Goal: Task Accomplishment & Management: Manage account settings

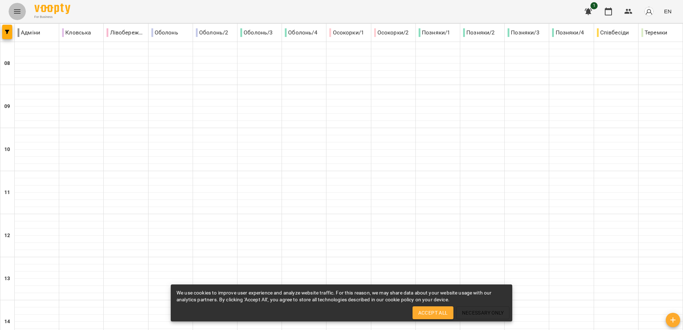
click at [12, 9] on button "Menu" at bounding box center [17, 11] width 17 height 17
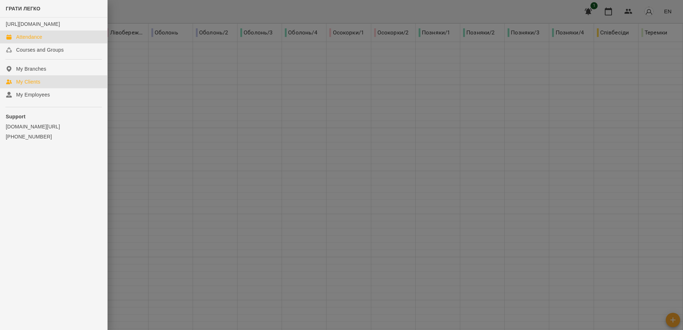
click at [20, 83] on link "My Clients" at bounding box center [53, 81] width 107 height 13
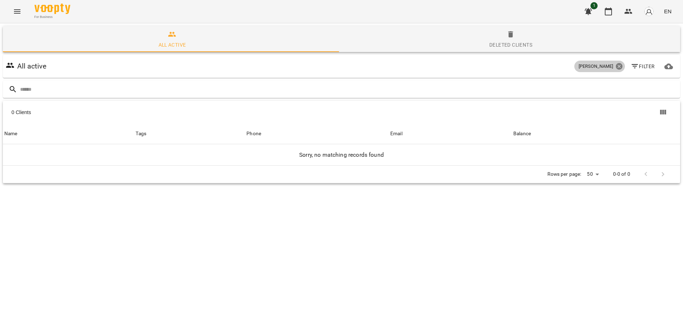
click at [616, 66] on icon at bounding box center [620, 66] width 8 height 8
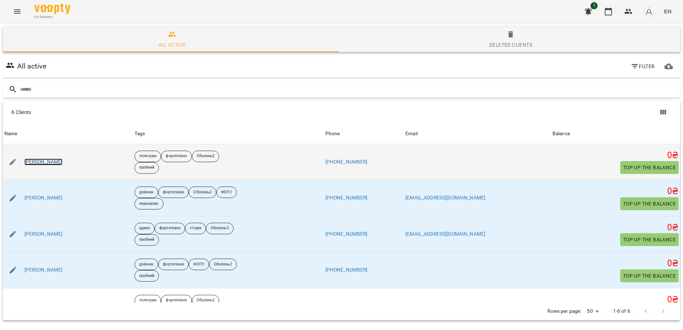
click at [56, 163] on link "[PERSON_NAME]" at bounding box center [43, 162] width 38 height 7
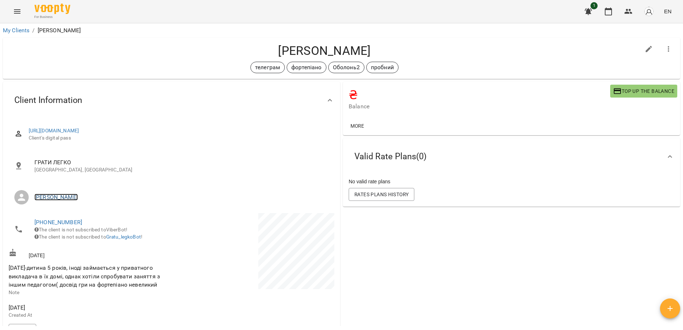
click at [57, 197] on link "[PERSON_NAME]" at bounding box center [55, 197] width 43 height 7
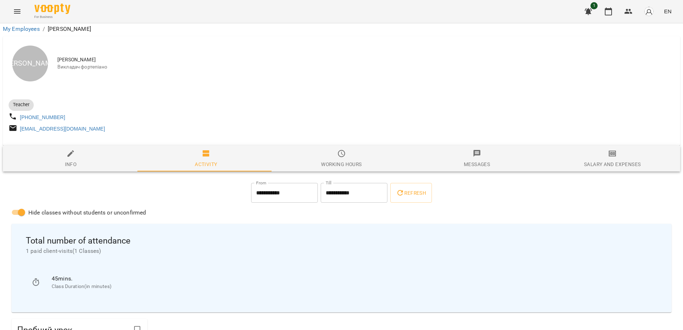
scroll to position [204, 0]
click at [614, 149] on span "Salary and Expenses" at bounding box center [612, 158] width 127 height 19
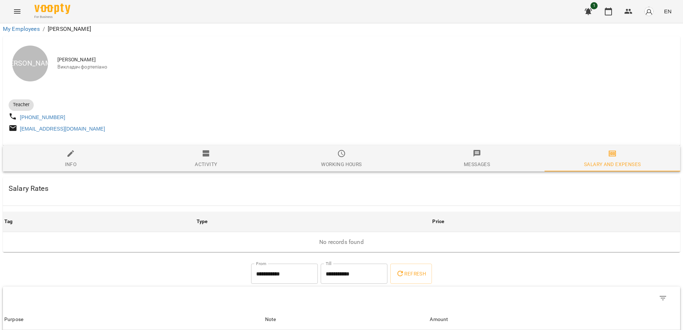
scroll to position [0, 0]
click at [466, 163] on span "Messages" at bounding box center [477, 160] width 127 height 19
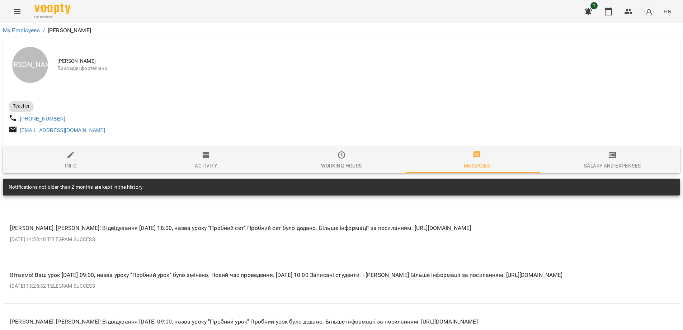
click at [343, 168] on div "Working hours" at bounding box center [341, 166] width 41 height 9
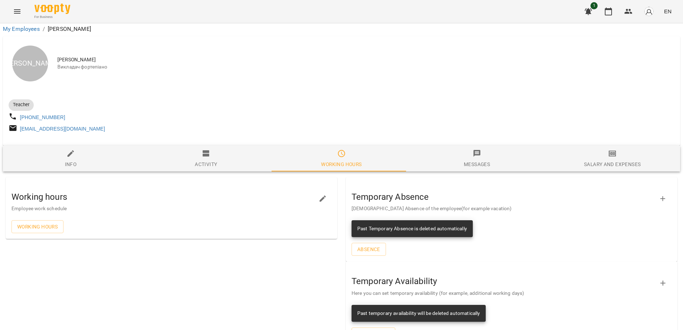
scroll to position [29, 0]
click at [466, 160] on div "Messages" at bounding box center [477, 164] width 26 height 9
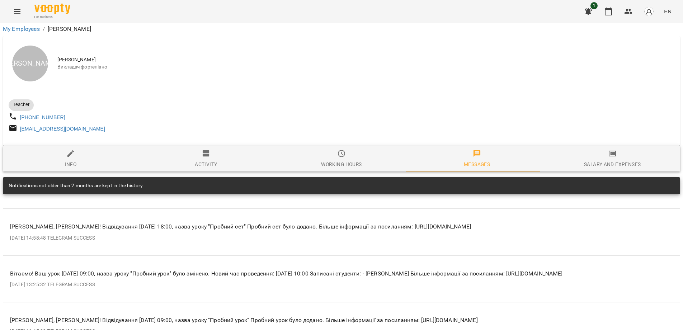
click at [218, 149] on span "Activity" at bounding box center [206, 158] width 127 height 19
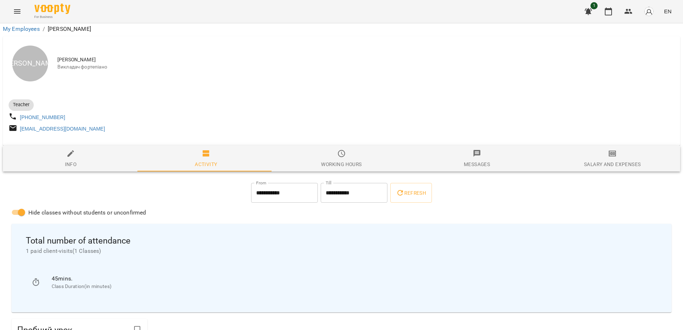
click at [62, 149] on span "Info" at bounding box center [70, 158] width 127 height 19
select select "**"
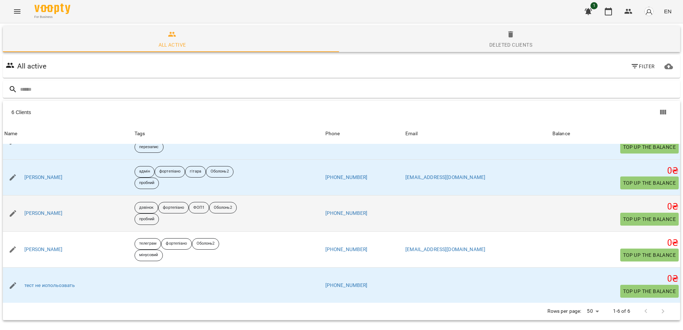
scroll to position [58, 0]
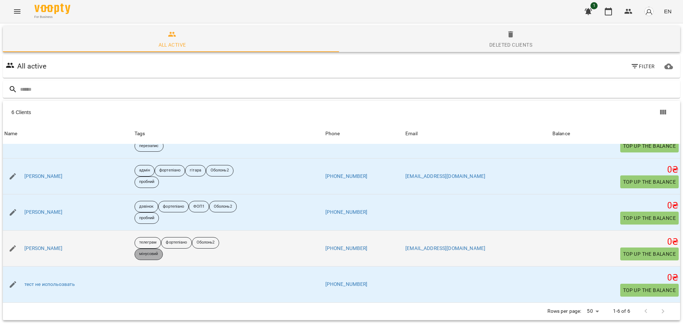
click at [151, 255] on p "мінусовий" at bounding box center [148, 254] width 19 height 6
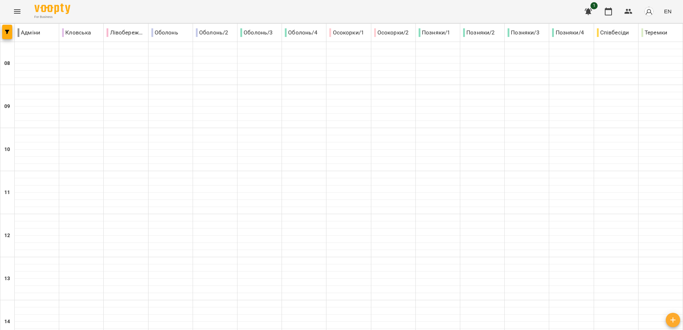
click at [22, 11] on button "Menu" at bounding box center [17, 11] width 17 height 17
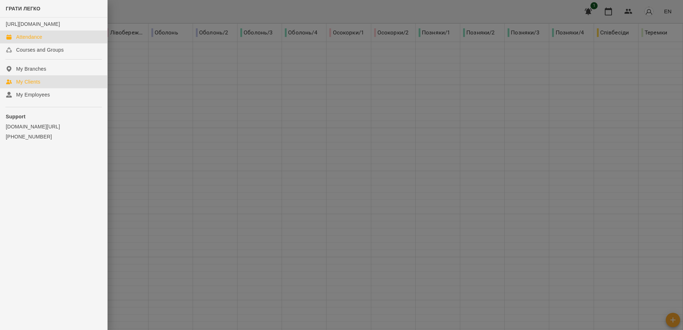
click at [39, 85] on div "My Clients" at bounding box center [28, 81] width 24 height 7
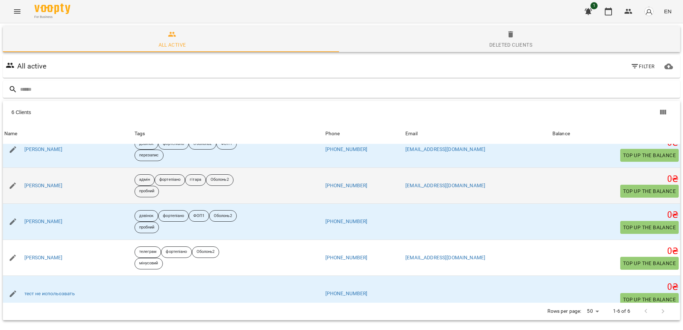
scroll to position [58, 0]
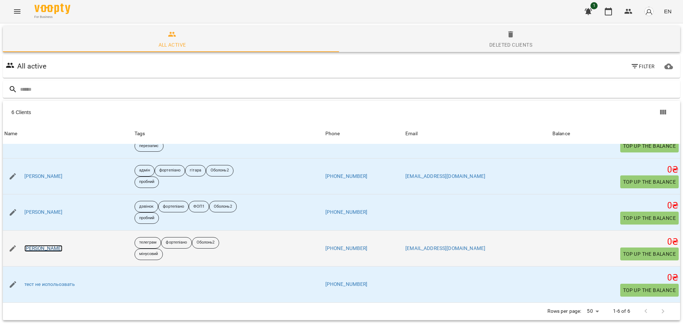
click at [63, 245] on link "[PERSON_NAME]" at bounding box center [43, 248] width 38 height 7
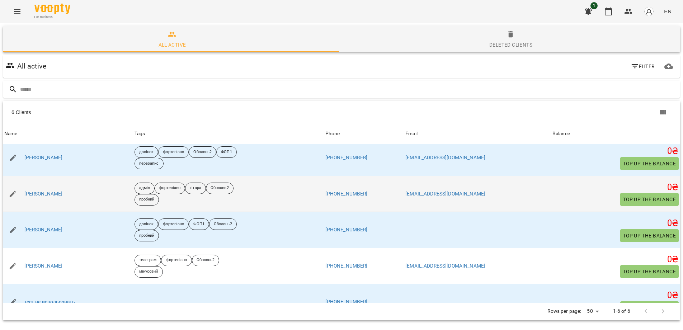
scroll to position [58, 0]
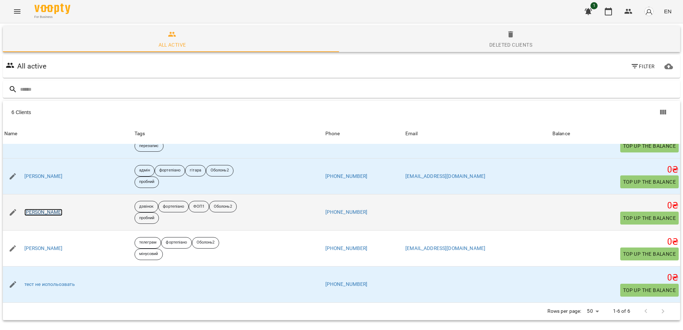
click at [63, 212] on link "[PERSON_NAME]" at bounding box center [43, 212] width 38 height 7
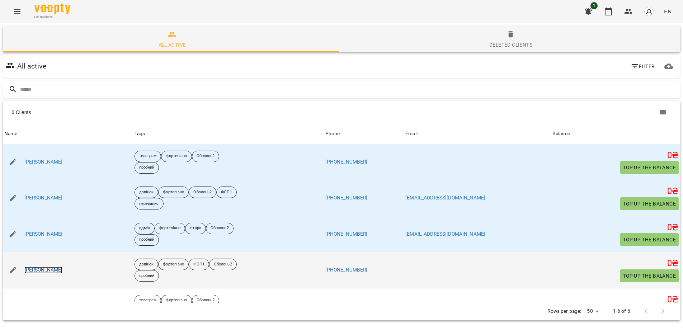
click at [39, 268] on link "[PERSON_NAME]" at bounding box center [43, 270] width 38 height 7
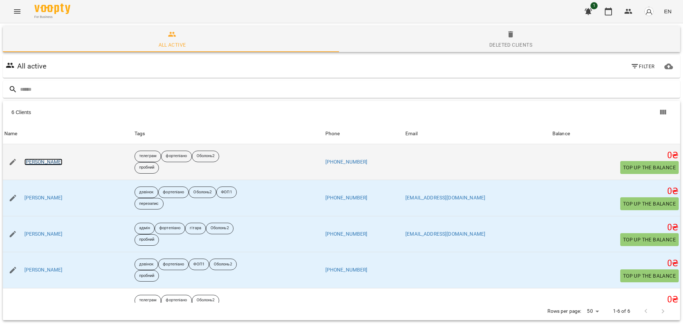
click at [57, 162] on link "[PERSON_NAME]" at bounding box center [43, 162] width 38 height 7
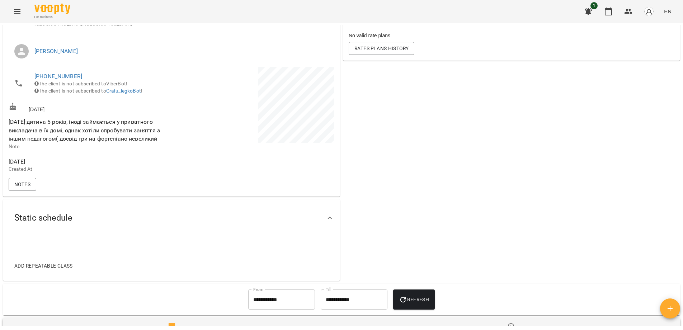
scroll to position [31, 0]
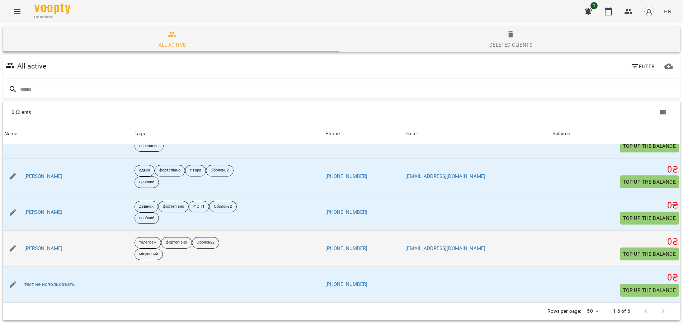
scroll to position [32, 0]
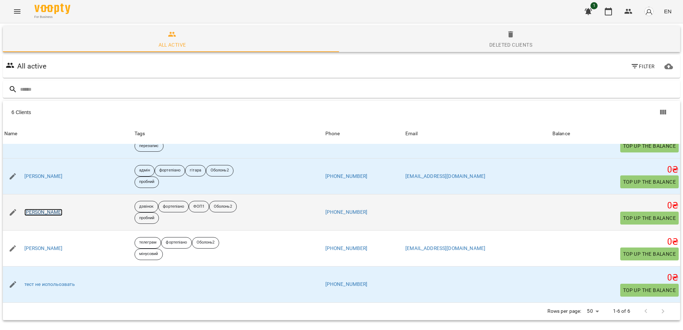
click at [60, 209] on link "[PERSON_NAME]" at bounding box center [43, 212] width 38 height 7
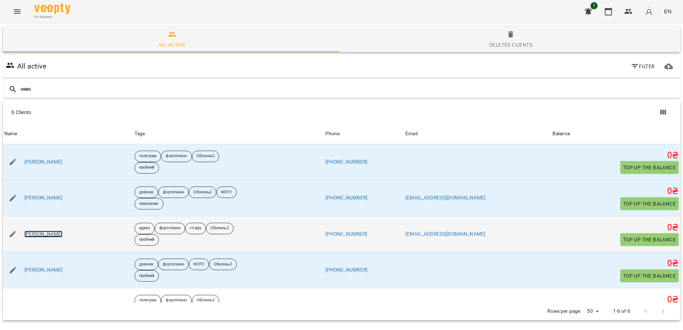
click at [53, 231] on link "[PERSON_NAME]" at bounding box center [43, 234] width 38 height 7
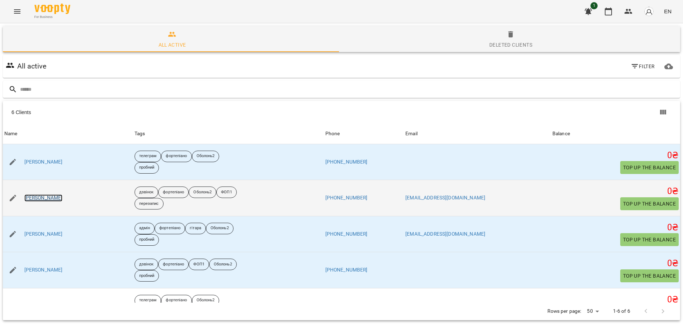
click at [30, 197] on link "[PERSON_NAME]" at bounding box center [43, 198] width 38 height 7
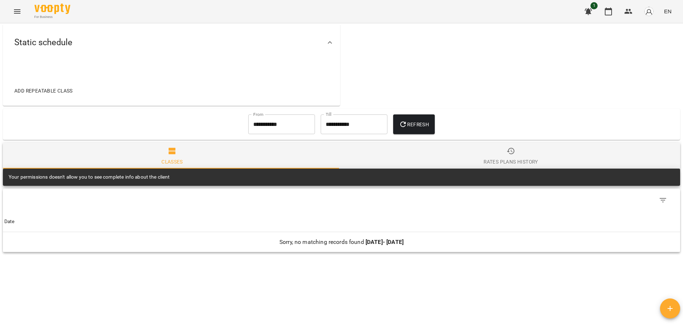
scroll to position [363, 0]
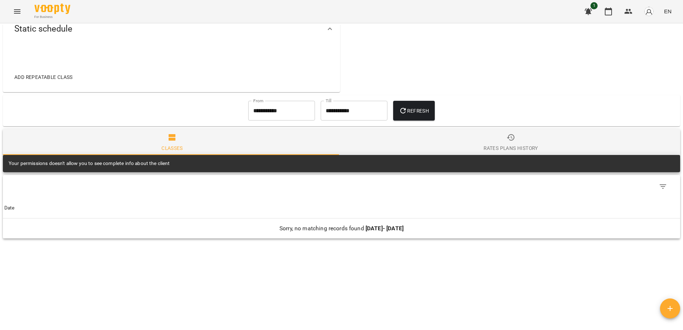
click at [199, 166] on div "Your permissions doesn't allow you to see complete info about the client" at bounding box center [342, 163] width 678 height 17
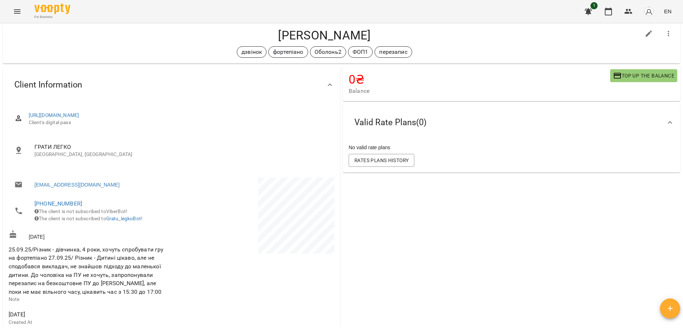
scroll to position [0, 0]
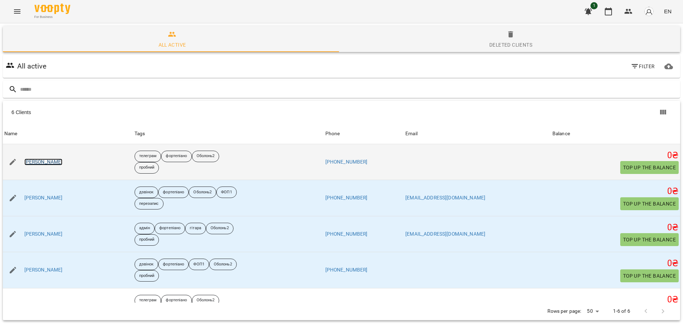
click at [58, 163] on link "[PERSON_NAME]" at bounding box center [43, 162] width 38 height 7
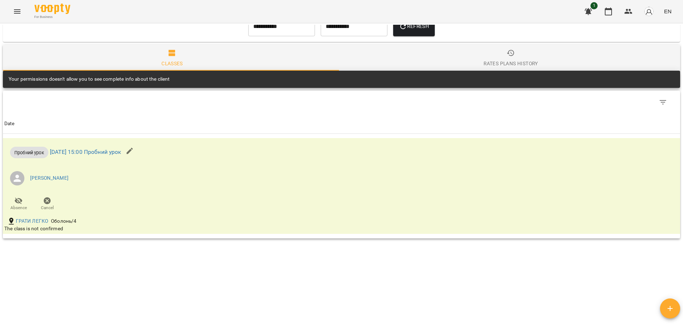
scroll to position [425, 0]
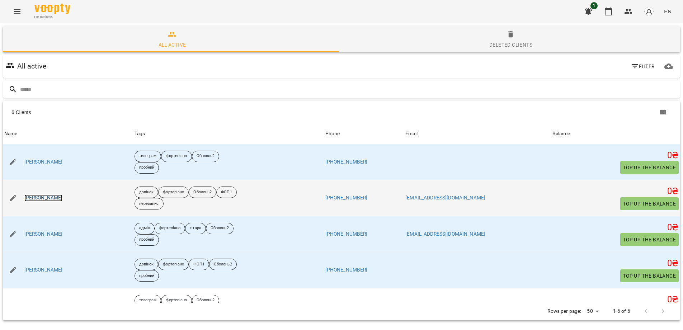
click at [45, 197] on link "[PERSON_NAME]" at bounding box center [43, 198] width 38 height 7
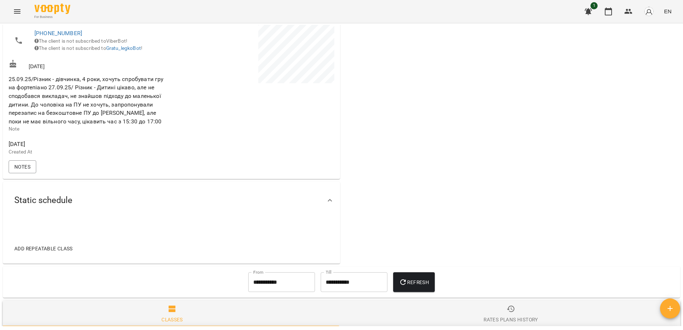
scroll to position [148, 0]
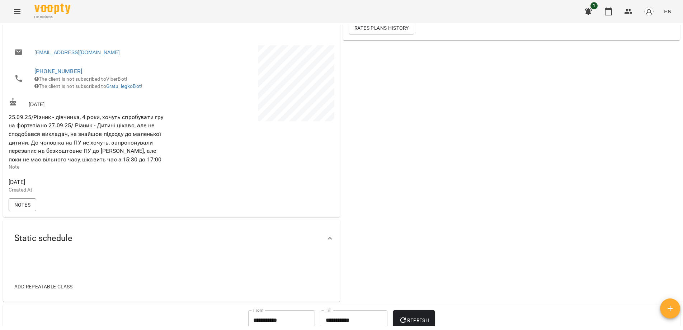
click at [587, 10] on icon "button" at bounding box center [588, 11] width 9 height 9
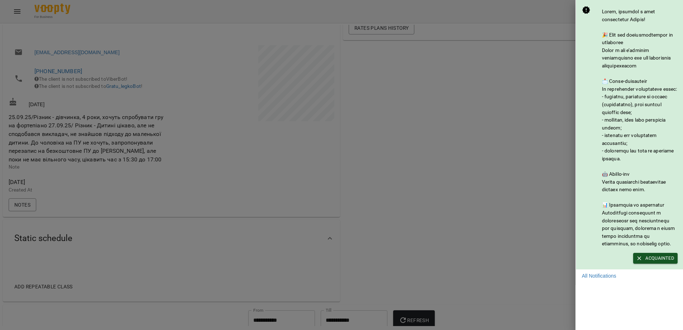
click at [536, 115] on div at bounding box center [341, 165] width 683 height 330
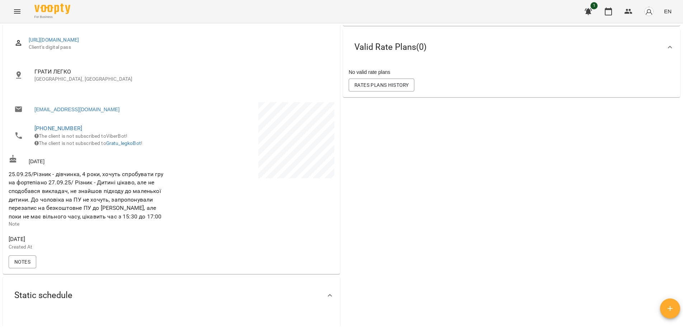
scroll to position [108, 0]
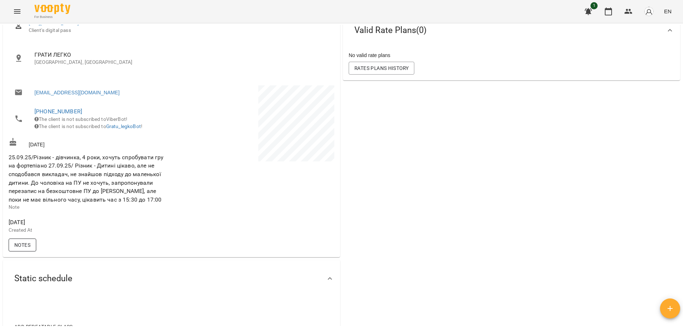
click at [28, 249] on span "Notes" at bounding box center [22, 245] width 16 height 9
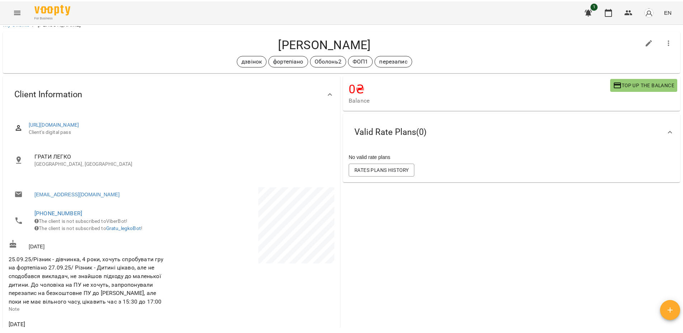
scroll to position [0, 0]
